Goal: Navigation & Orientation: Understand site structure

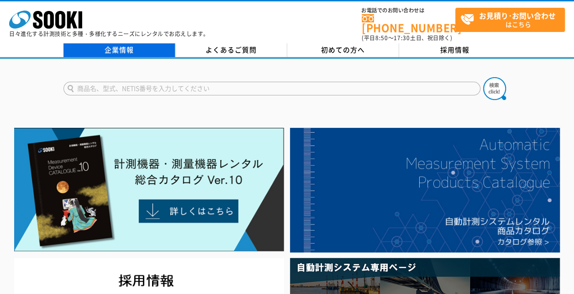
click at [129, 48] on link "企業情報" at bounding box center [120, 50] width 112 height 14
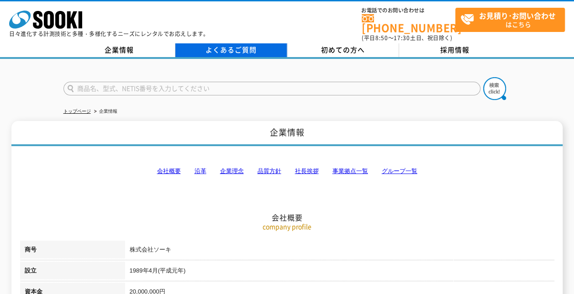
click at [249, 47] on link "よくあるご質問" at bounding box center [231, 50] width 112 height 14
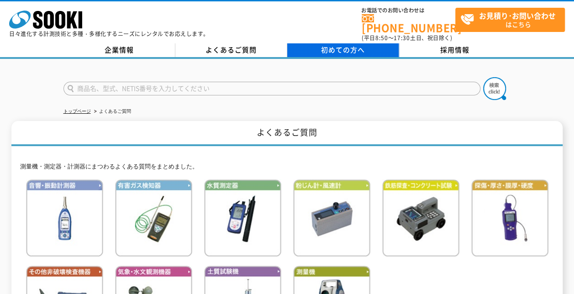
click at [331, 47] on span "初めての方へ" at bounding box center [343, 50] width 44 height 10
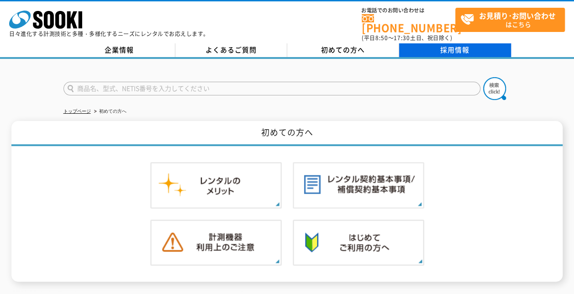
click at [437, 43] on link "採用情報" at bounding box center [455, 50] width 112 height 14
